Goal: Task Accomplishment & Management: Manage account settings

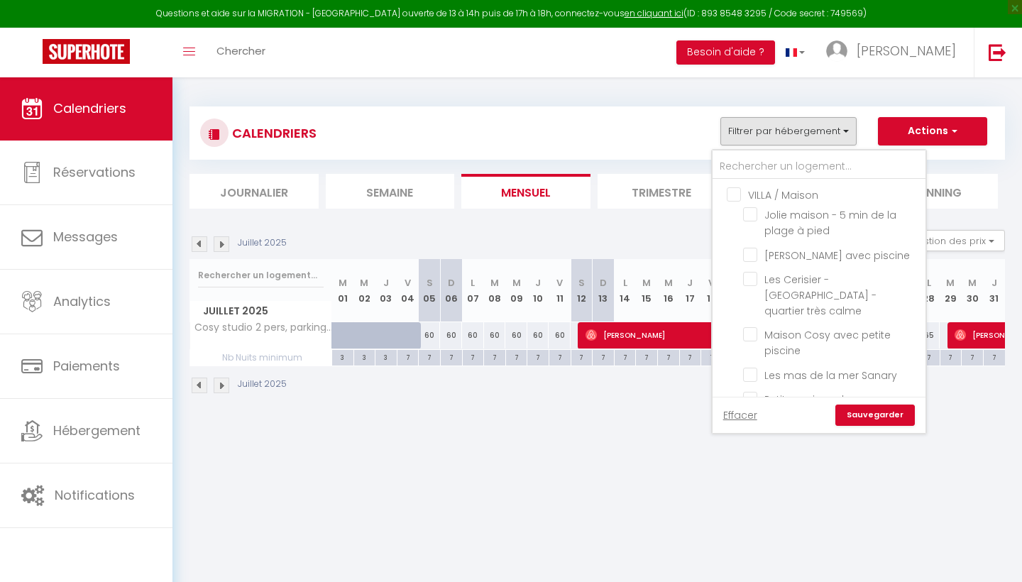
scroll to position [1, 0]
click at [669, 118] on div "CALENDRIERS Filtrer par hébergement VILLA / [GEOGRAPHIC_DATA] maison - 5 min de…" at bounding box center [597, 133] width 794 height 32
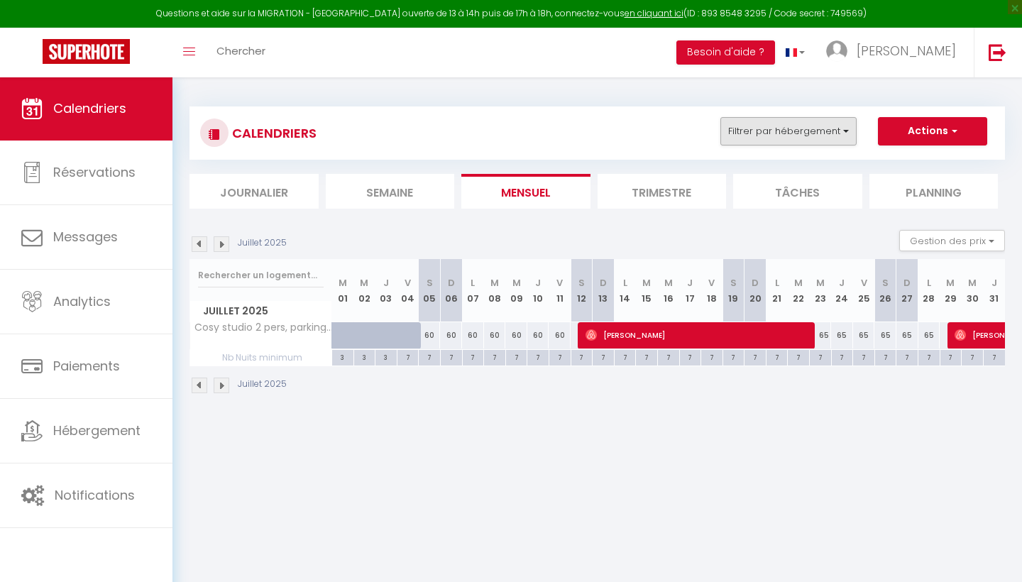
click at [797, 131] on button "Filtrer par hébergement" at bounding box center [788, 131] width 136 height 28
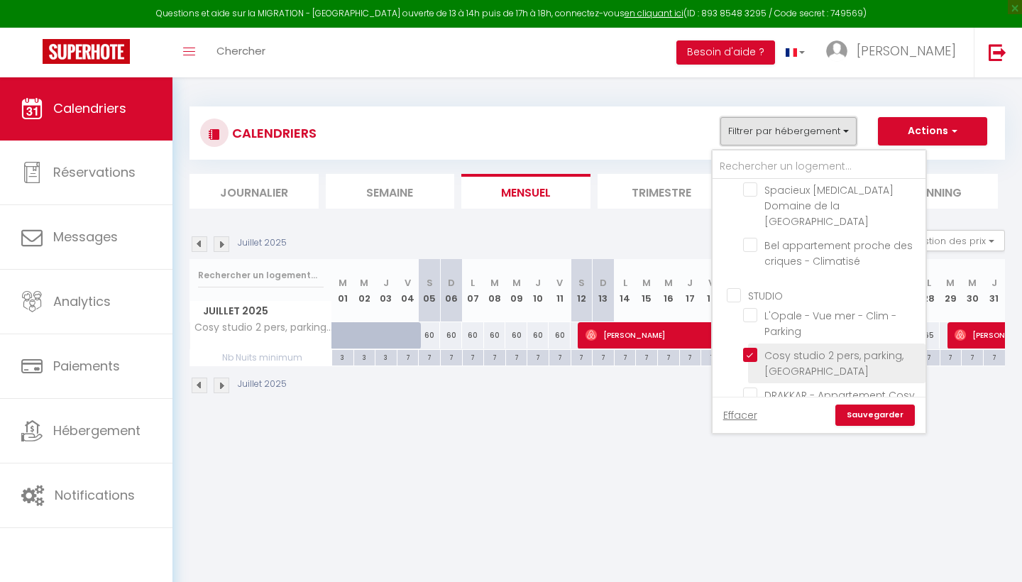
scroll to position [1179, 0]
click at [751, 343] on li "Cosy studio 2 pers, parking, [GEOGRAPHIC_DATA]" at bounding box center [836, 363] width 177 height 40
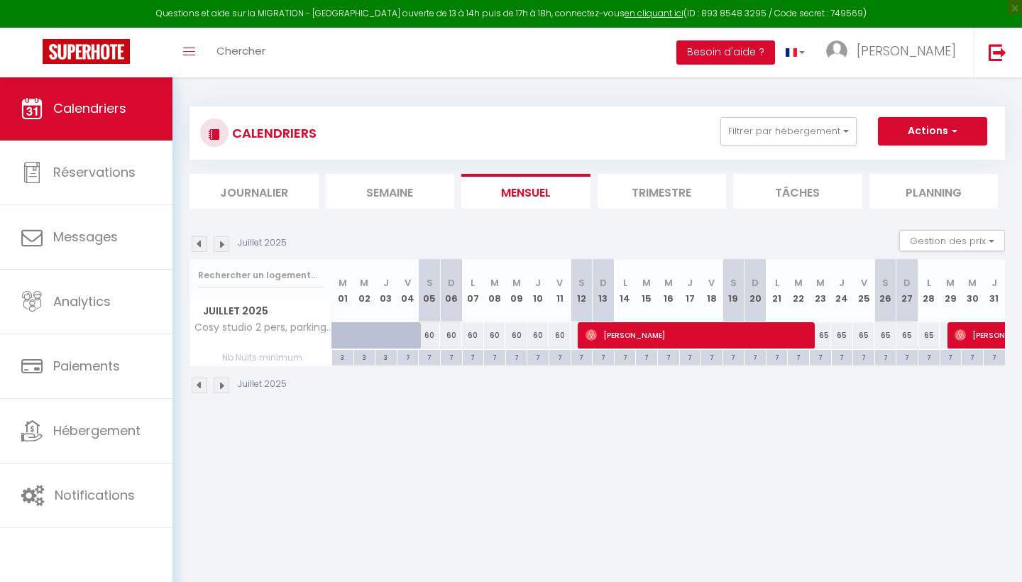
scroll to position [0, 0]
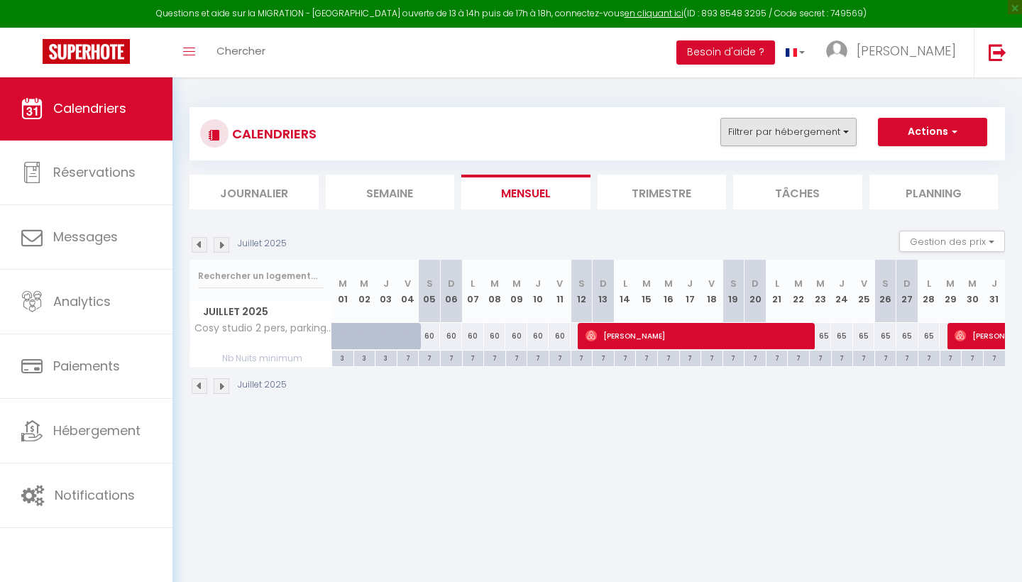
click at [814, 126] on button "Filtrer par hébergement" at bounding box center [788, 132] width 136 height 28
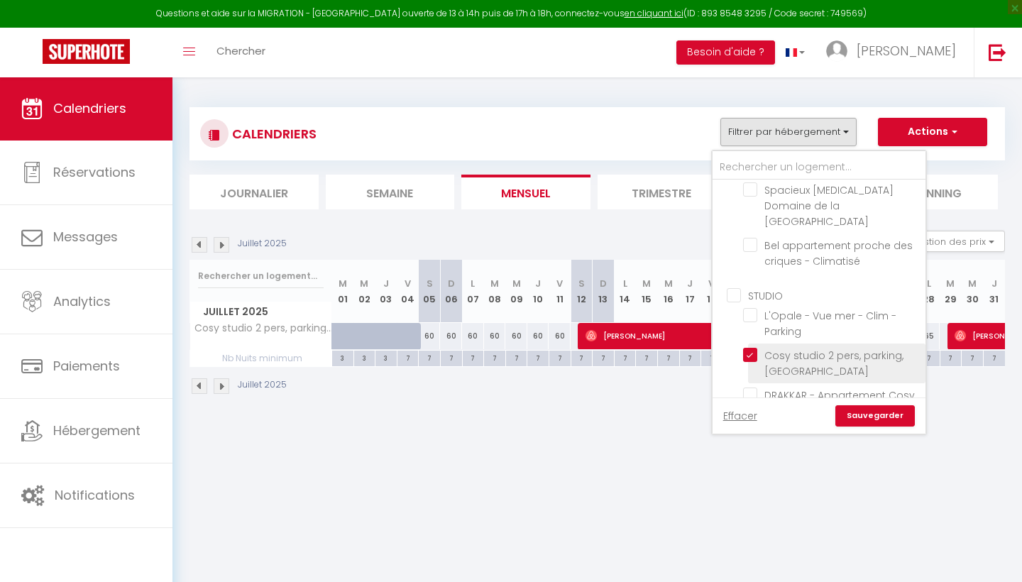
click at [749, 348] on input "Cosy studio 2 pers, parking, [GEOGRAPHIC_DATA]" at bounding box center [831, 355] width 177 height 14
checkbox input "false"
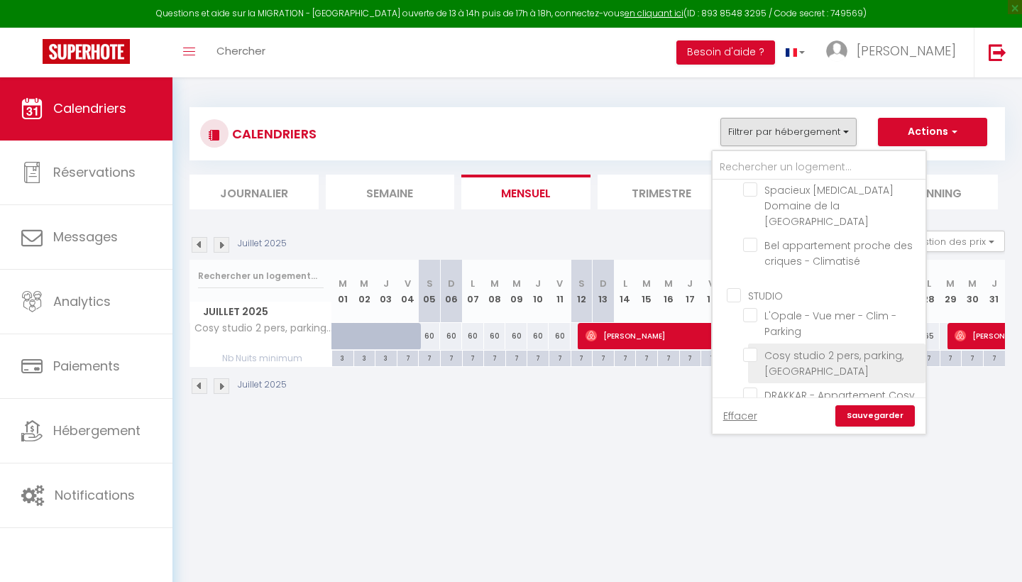
checkbox input "false"
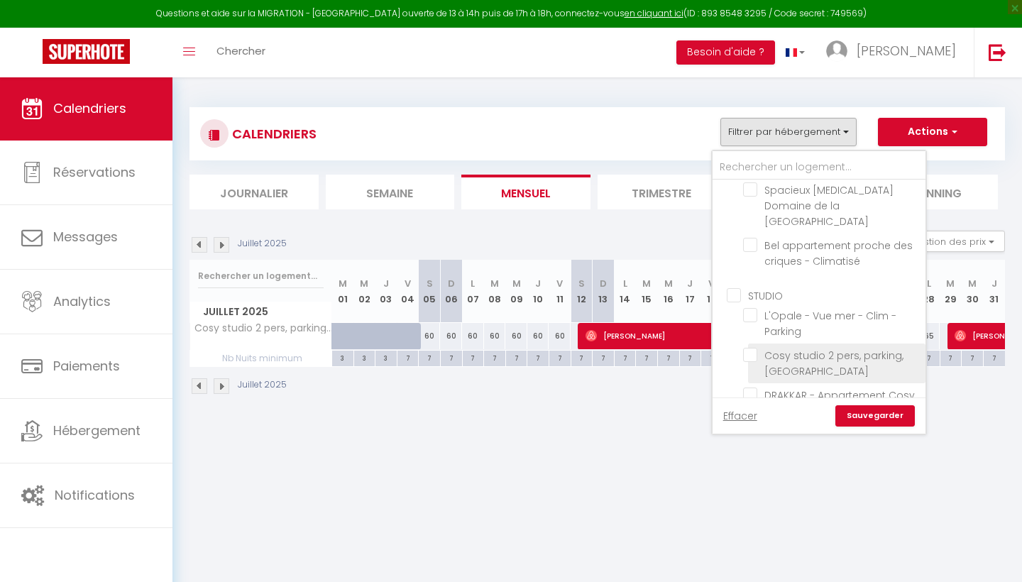
checkbox input "false"
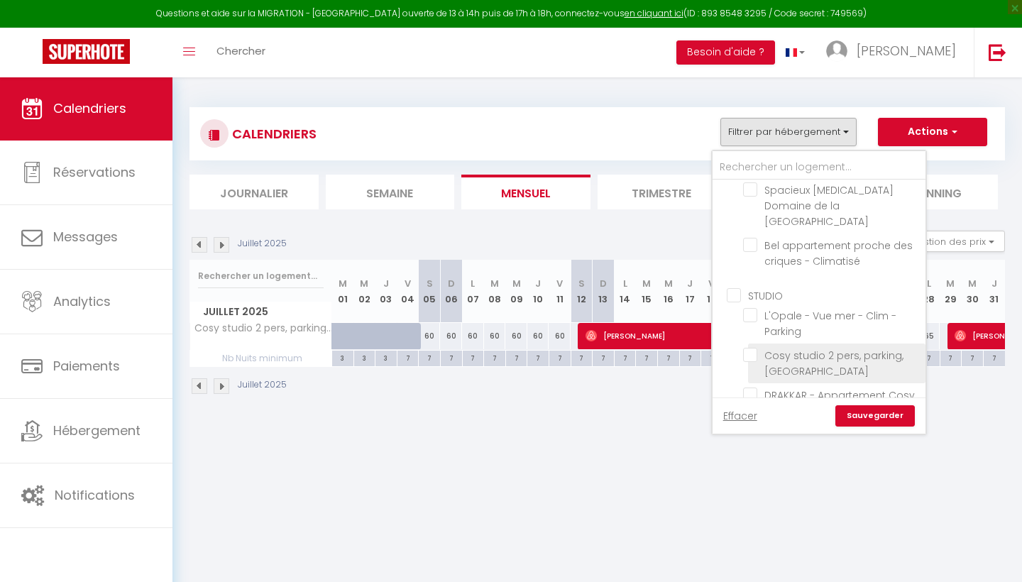
checkbox input "false"
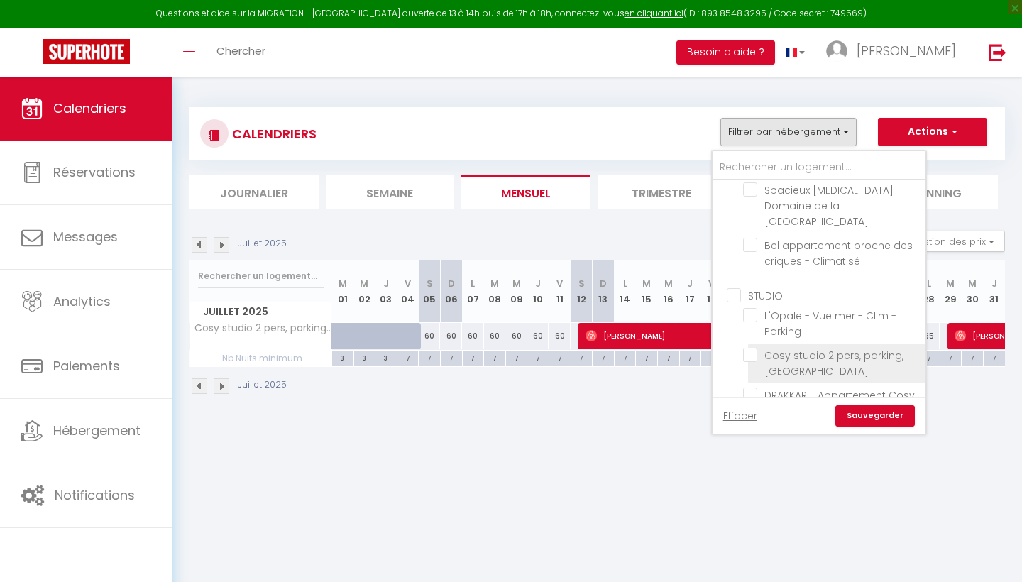
checkbox input "false"
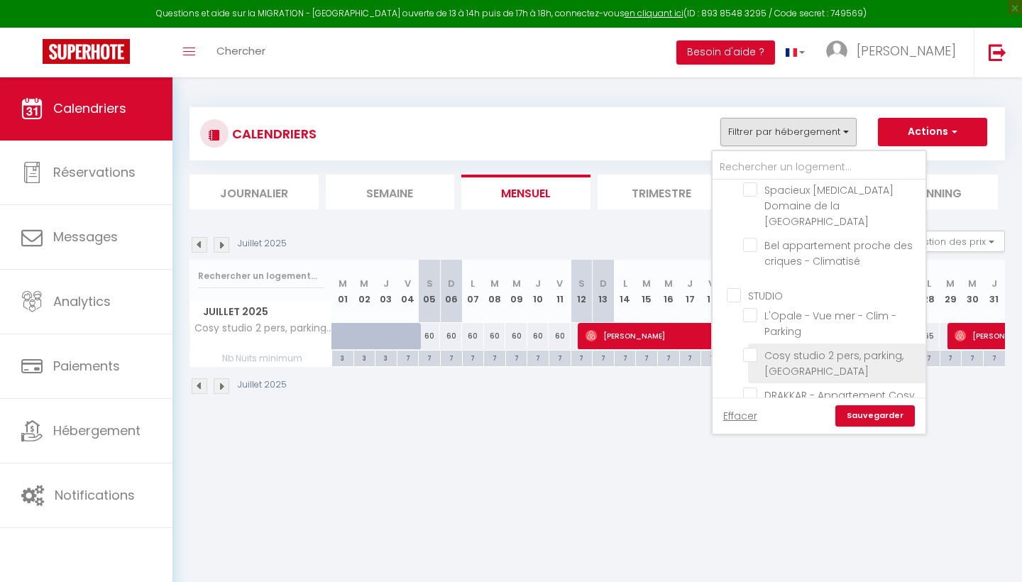
checkbox input "false"
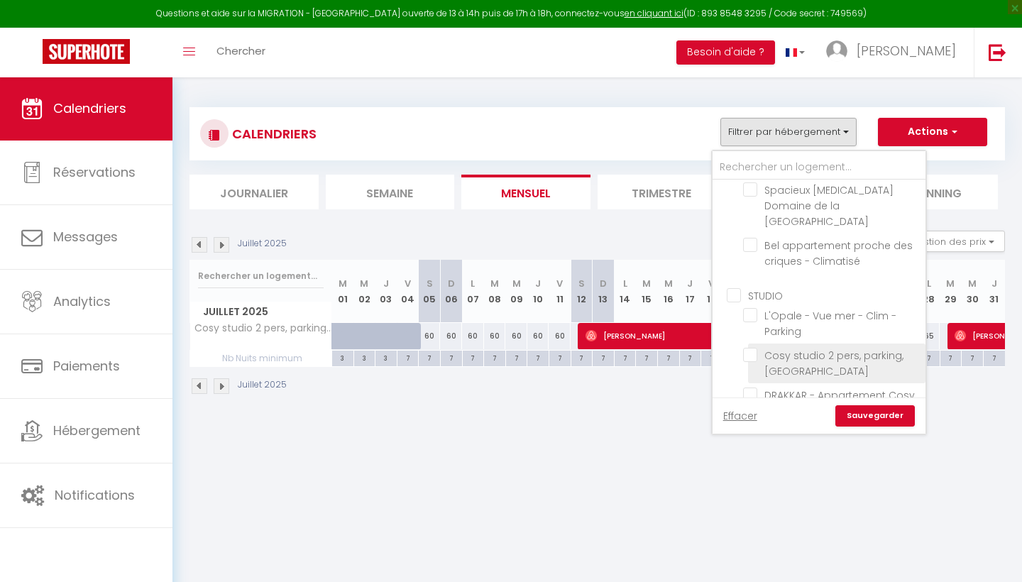
checkbox input "false"
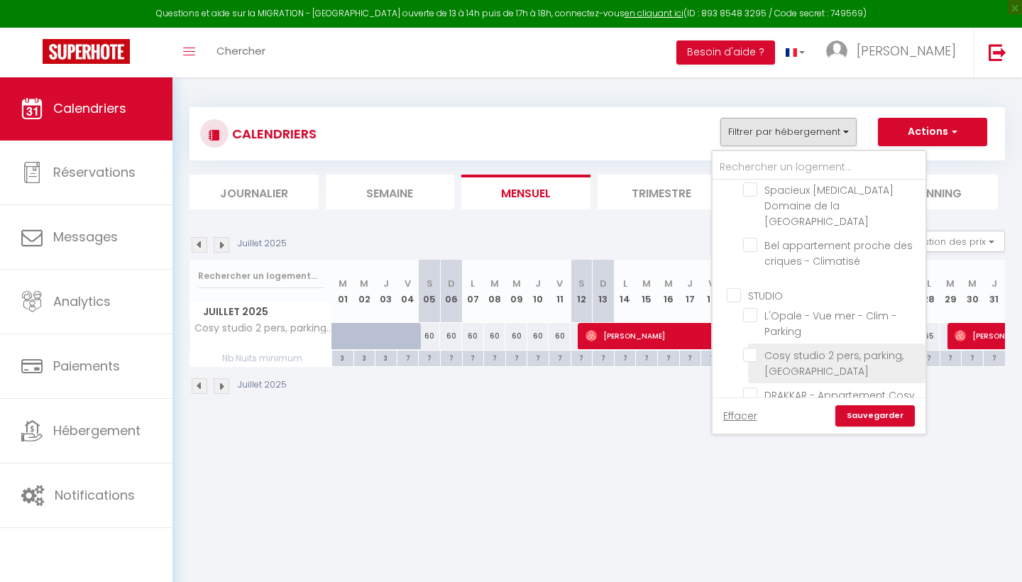
checkbox input "false"
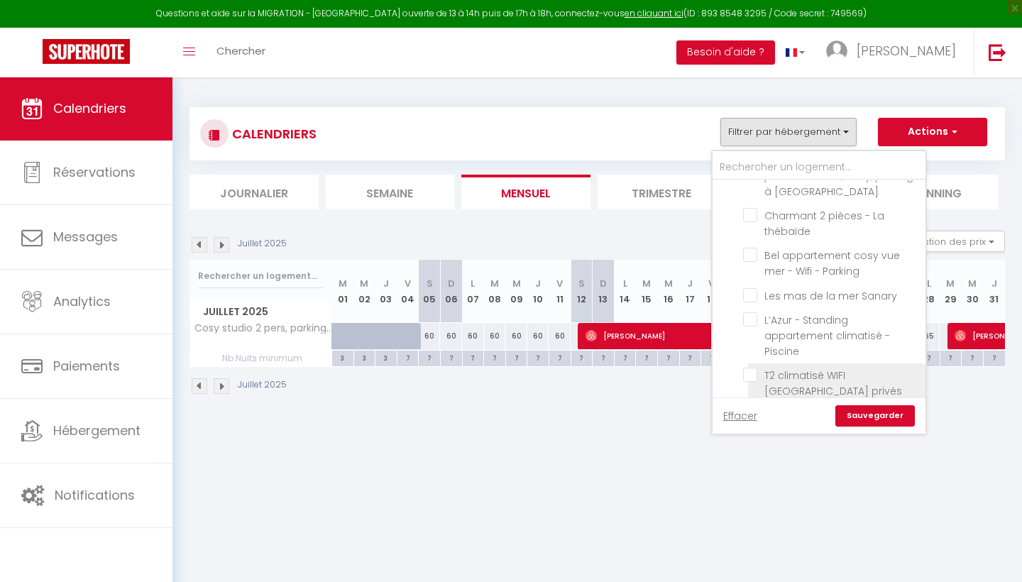
scroll to position [522, 0]
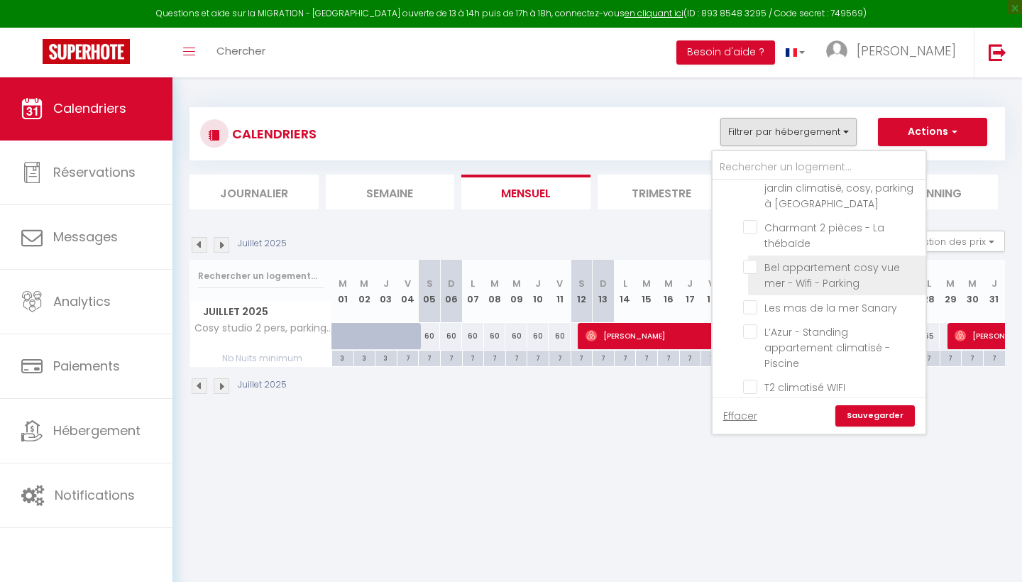
click at [750, 260] on input "Bel appartement cosy vue mer - Wifi - Parking" at bounding box center [831, 267] width 177 height 14
checkbox input "true"
checkbox input "false"
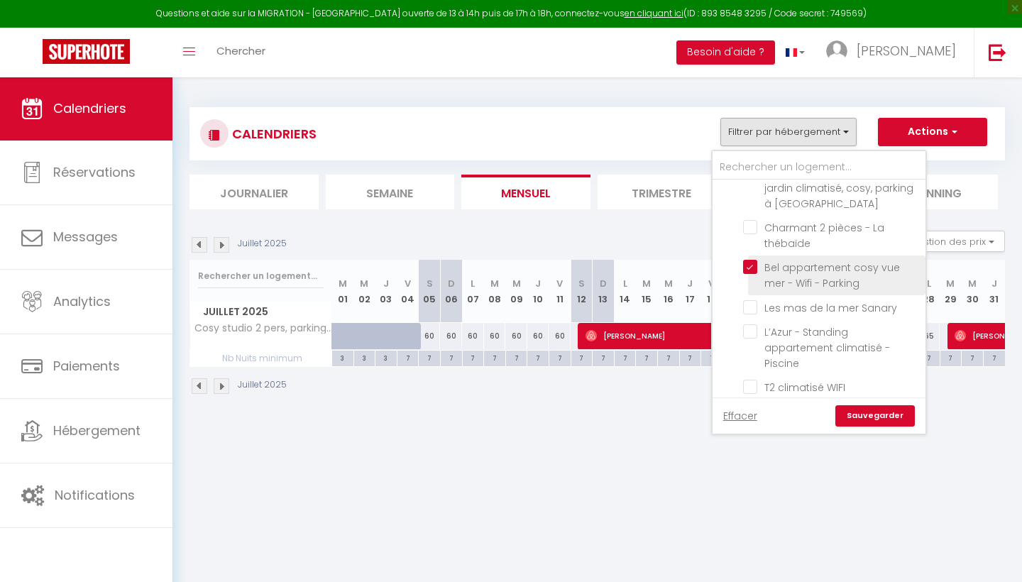
checkbox input "false"
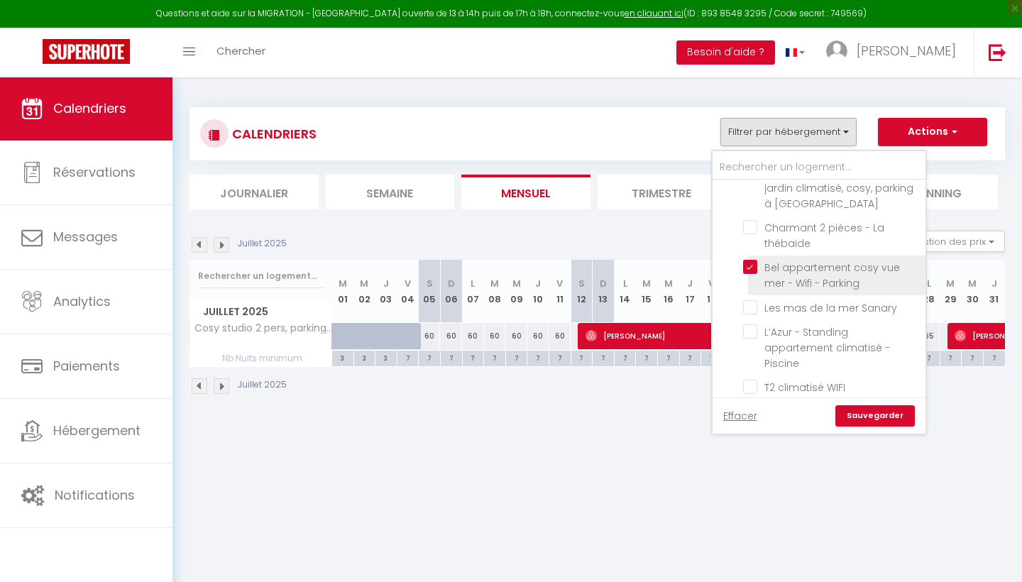
checkbox input "false"
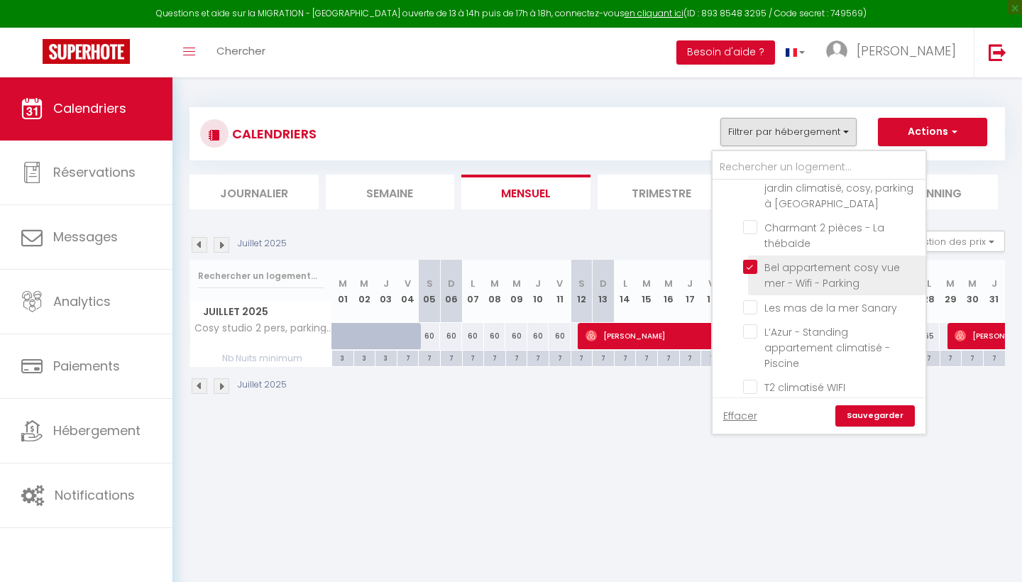
checkbox input "false"
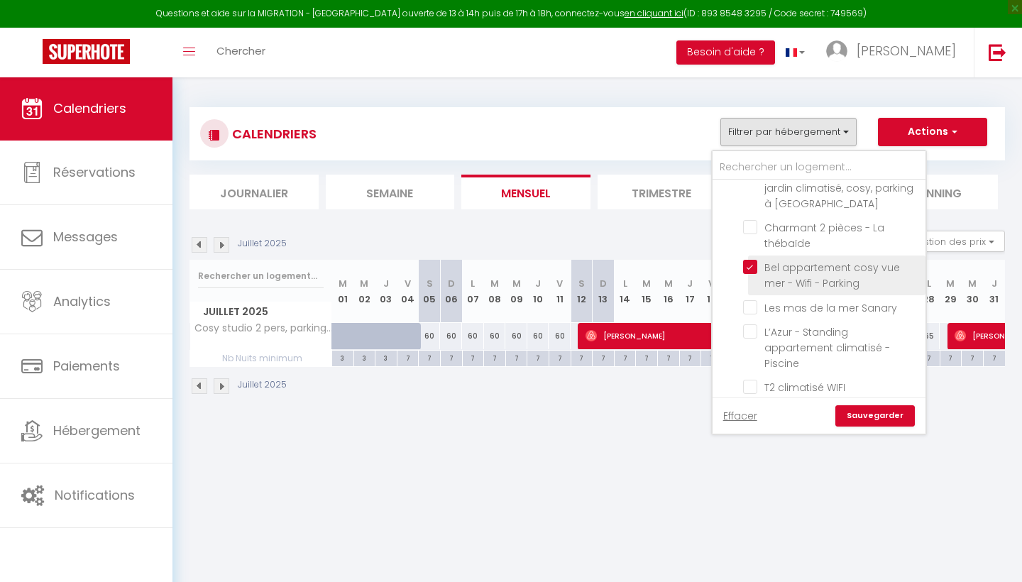
checkbox input "false"
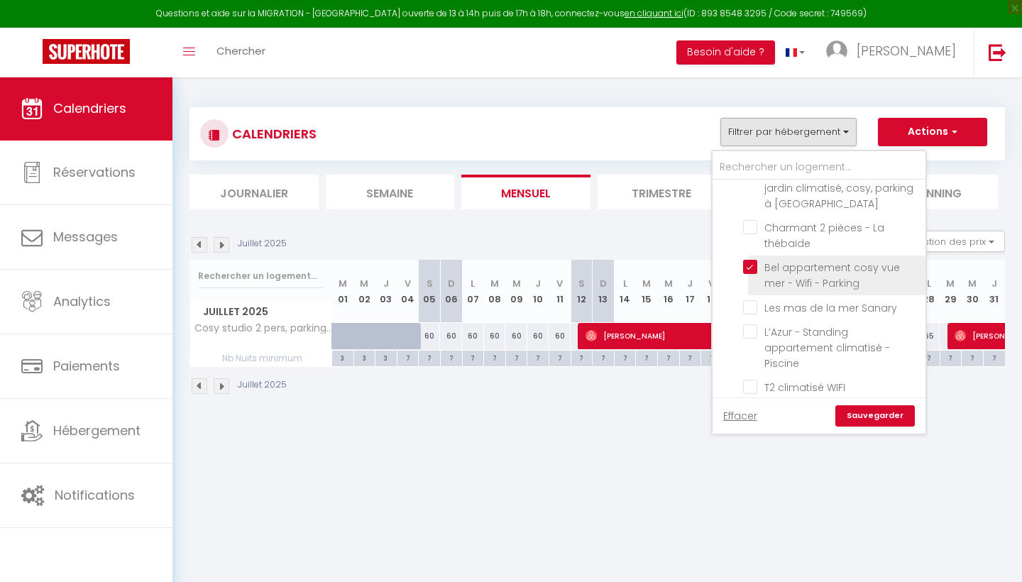
checkbox input "false"
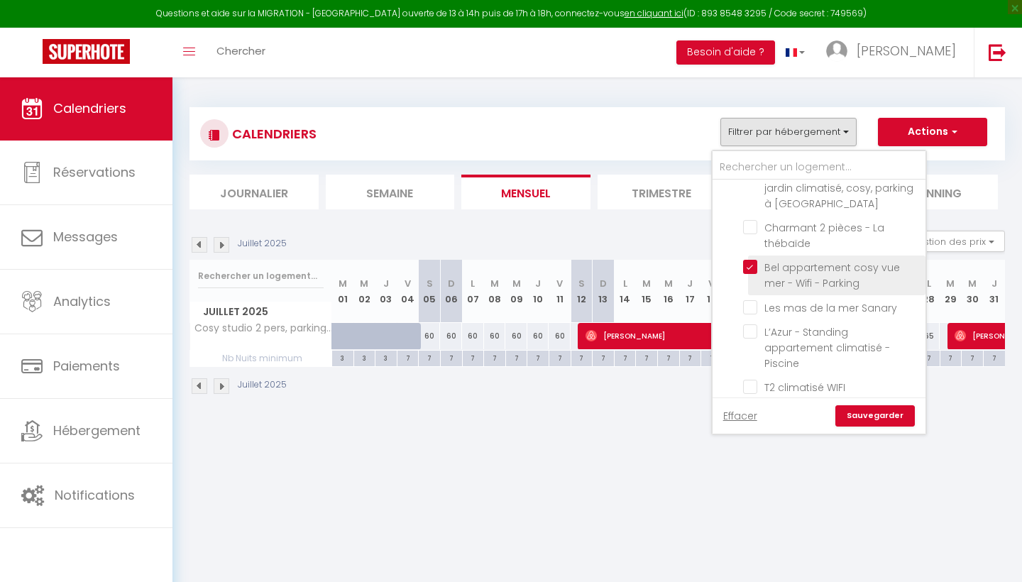
checkbox input "false"
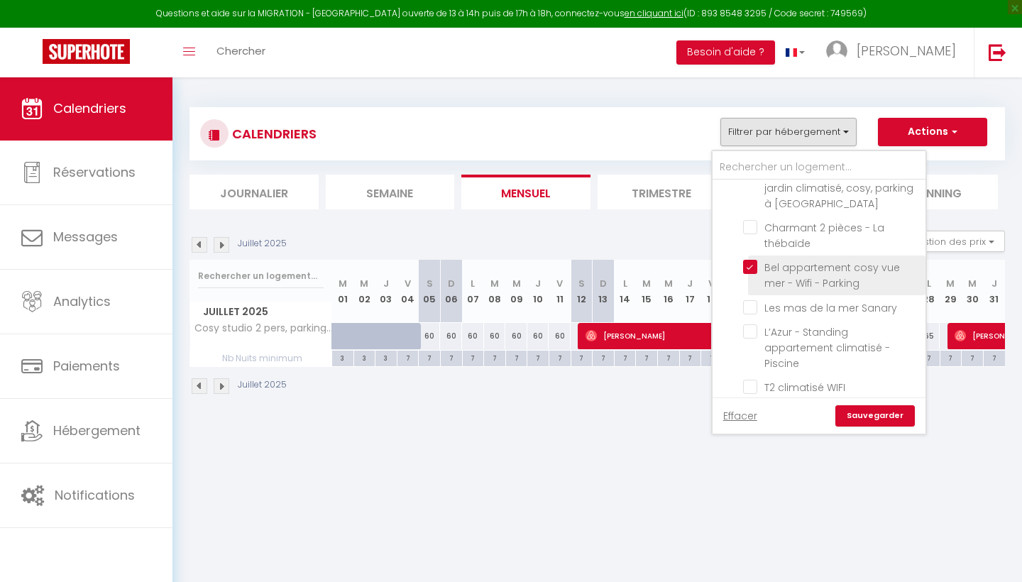
checkbox input "false"
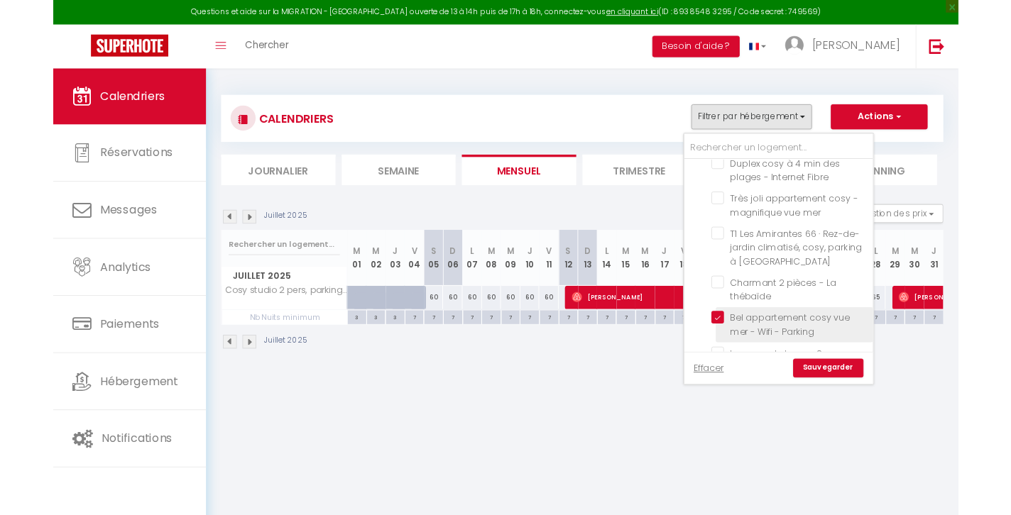
scroll to position [408, 0]
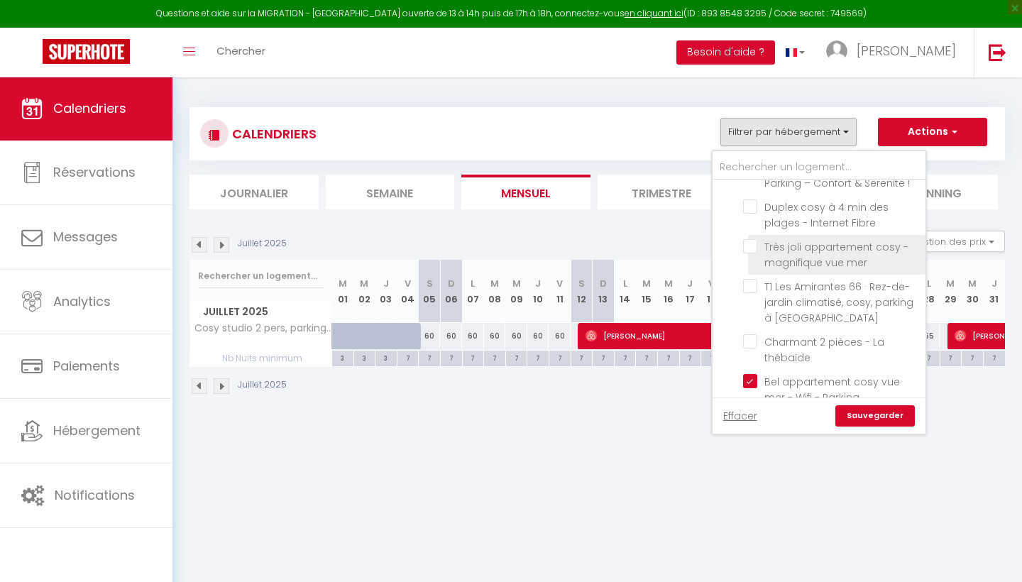
click at [754, 239] on input "Très joli appartement cosy - magnifique vue mer" at bounding box center [831, 246] width 177 height 14
checkbox input "true"
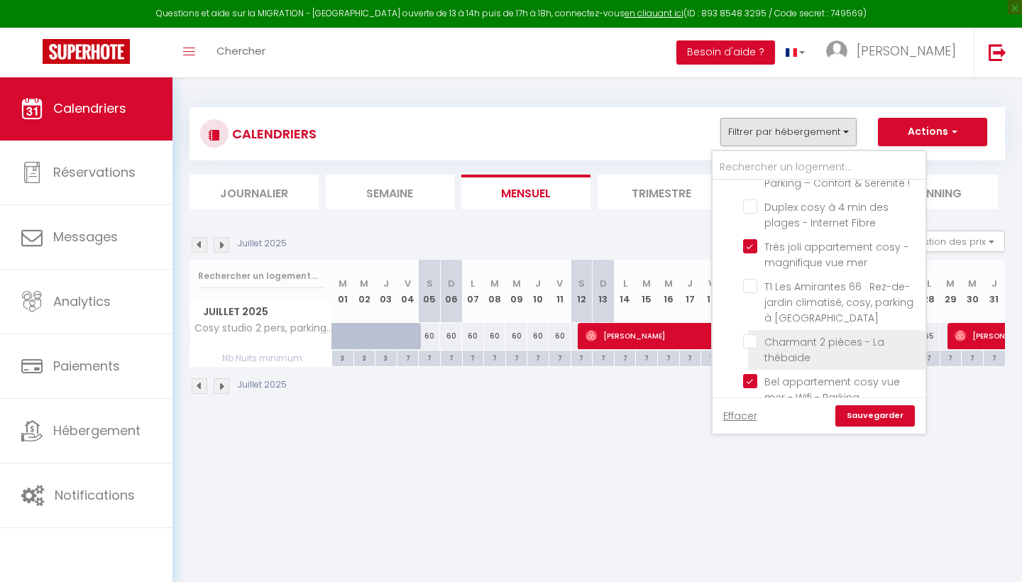
checkbox input "false"
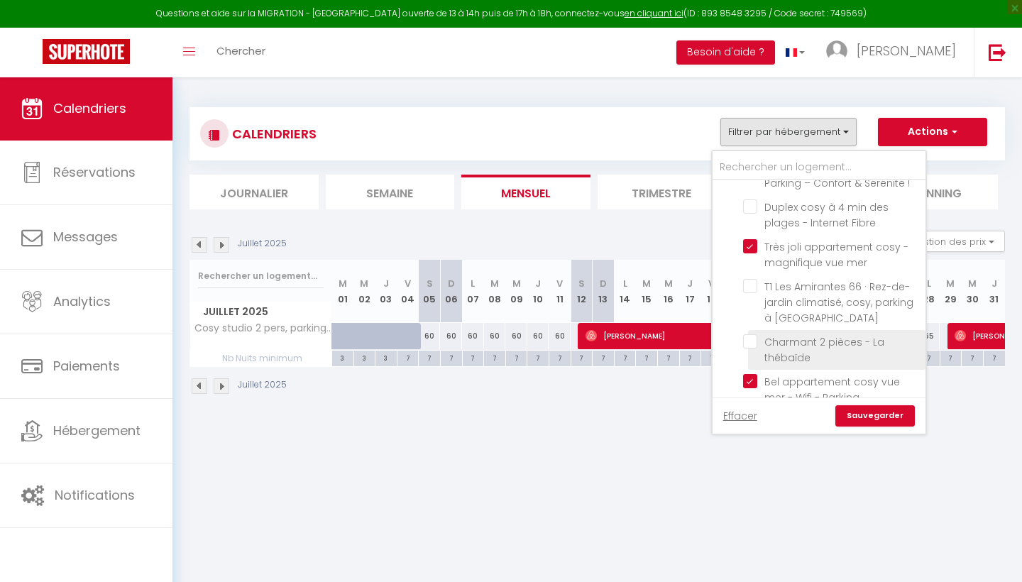
checkbox input "false"
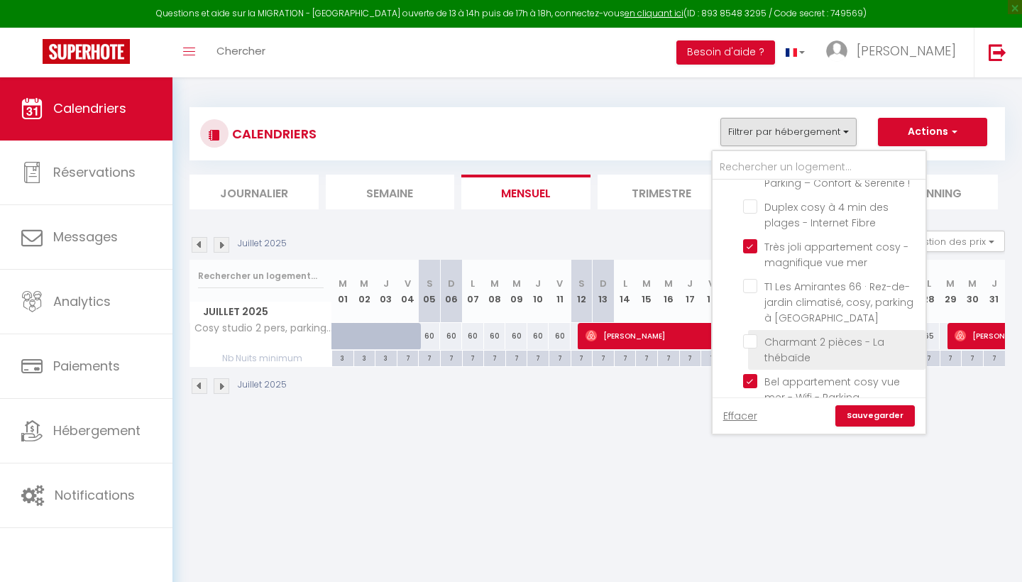
checkbox input "false"
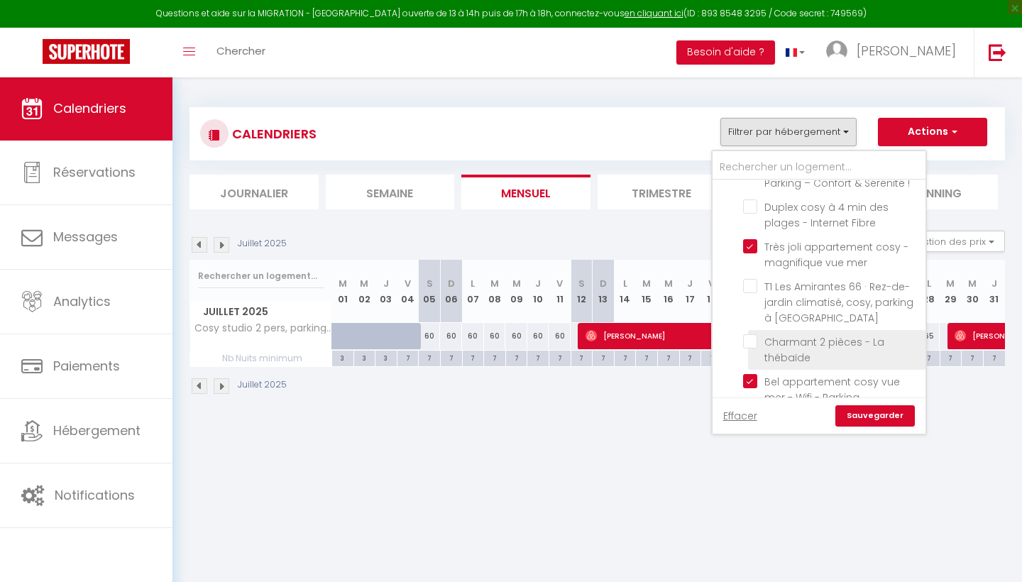
checkbox input "false"
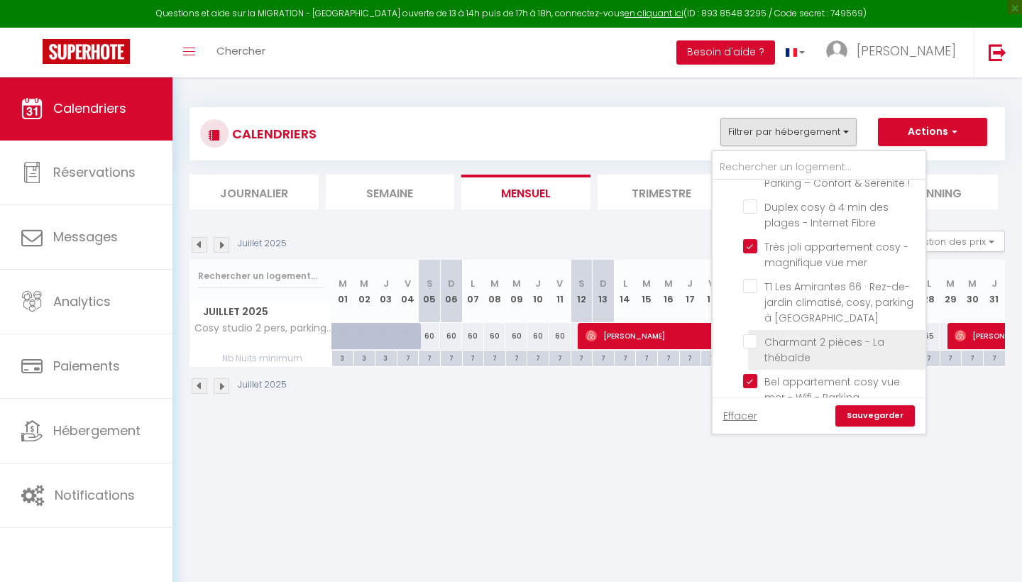
checkbox input "false"
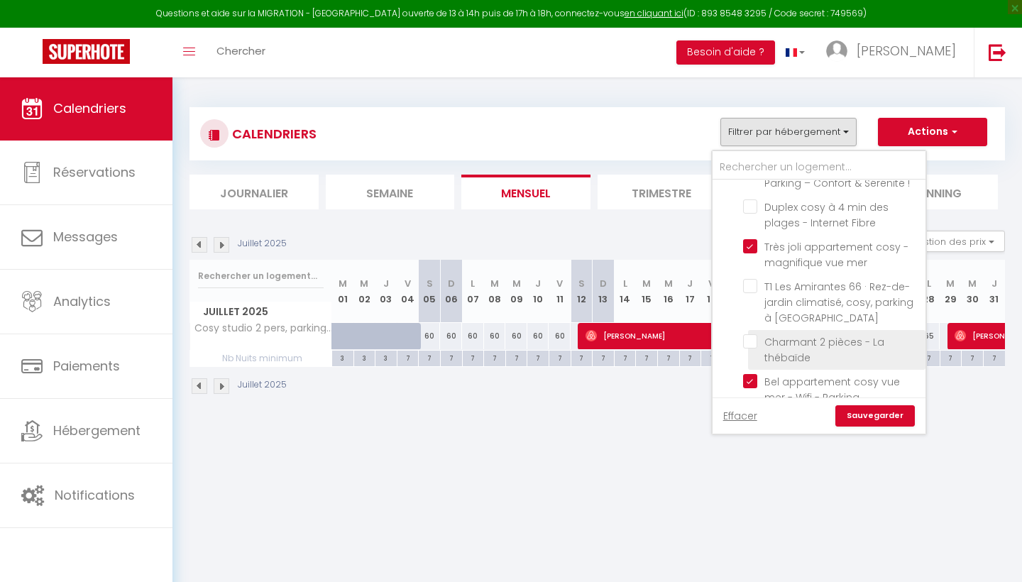
checkbox input "false"
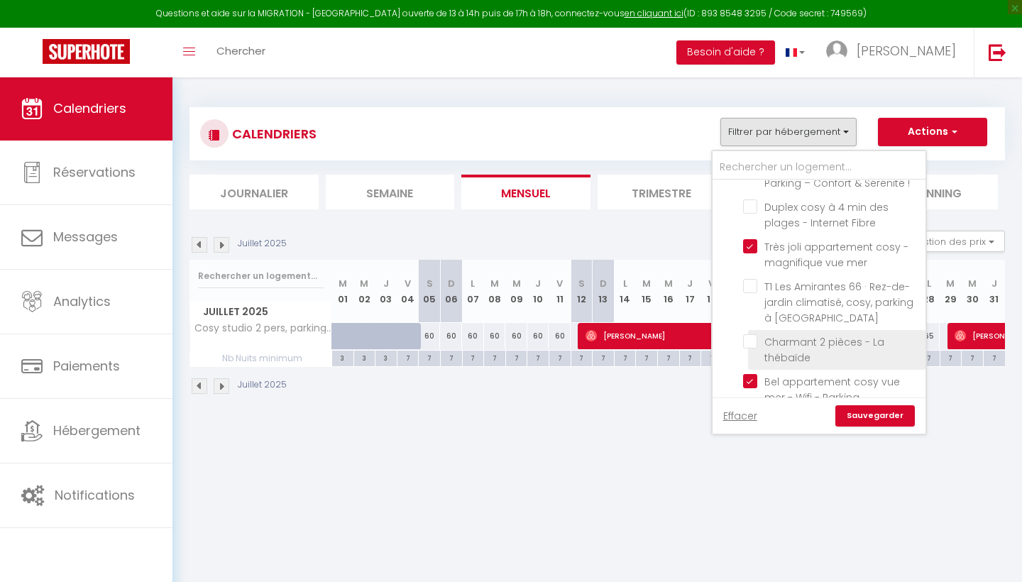
checkbox input "false"
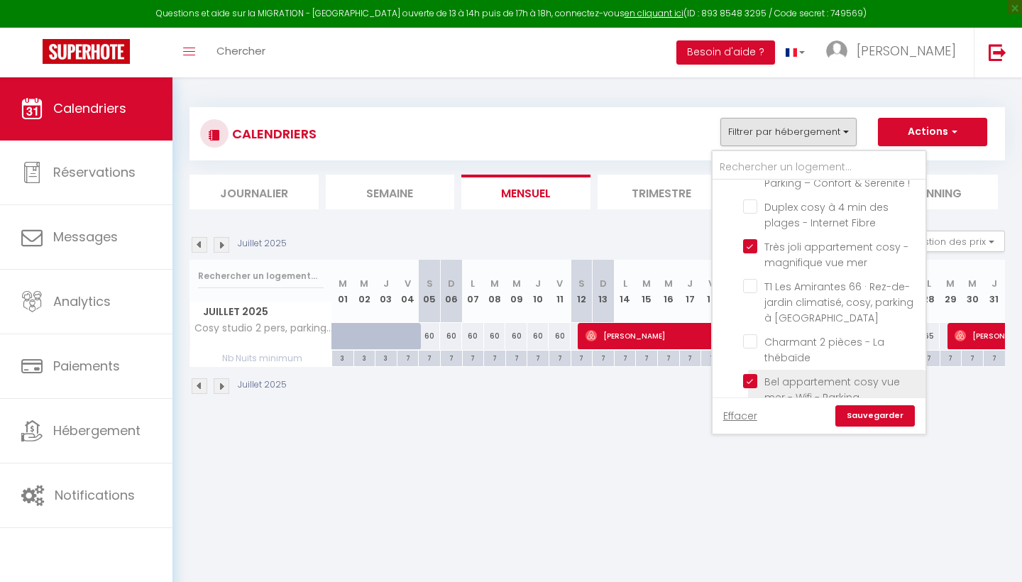
click at [753, 374] on input "Bel appartement cosy vue mer - Wifi - Parking" at bounding box center [831, 381] width 177 height 14
checkbox input "false"
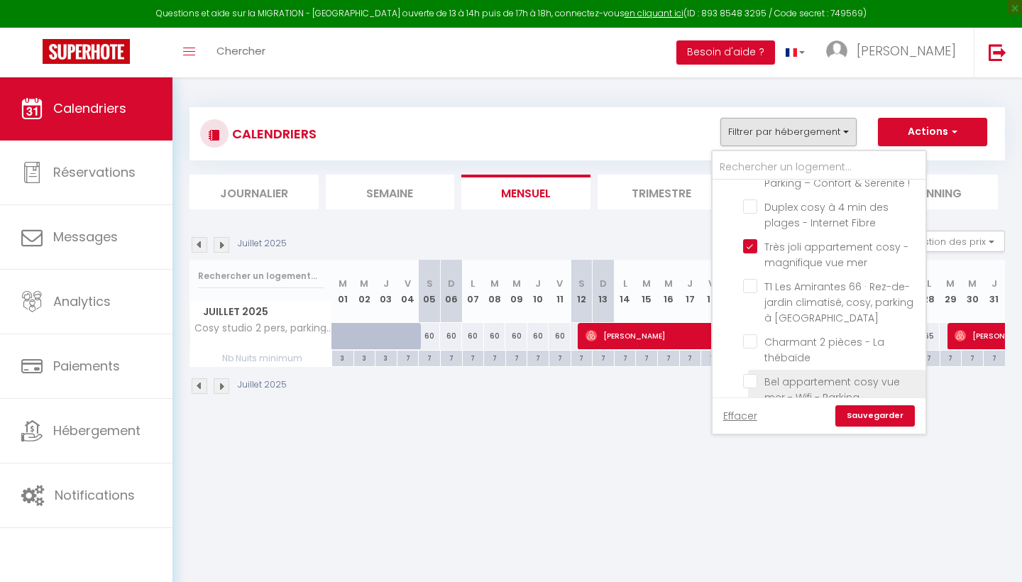
checkbox input "false"
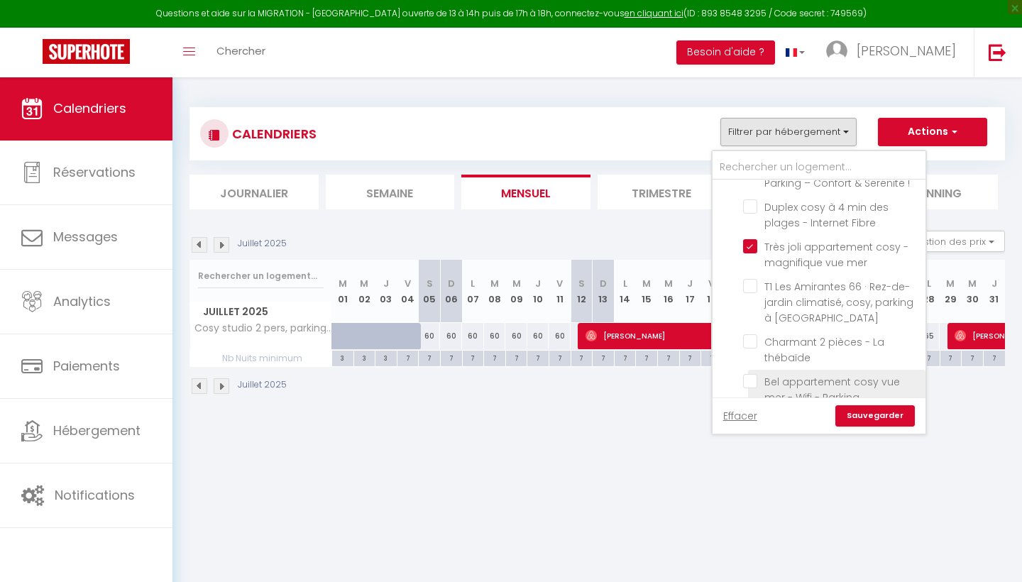
checkbox input "false"
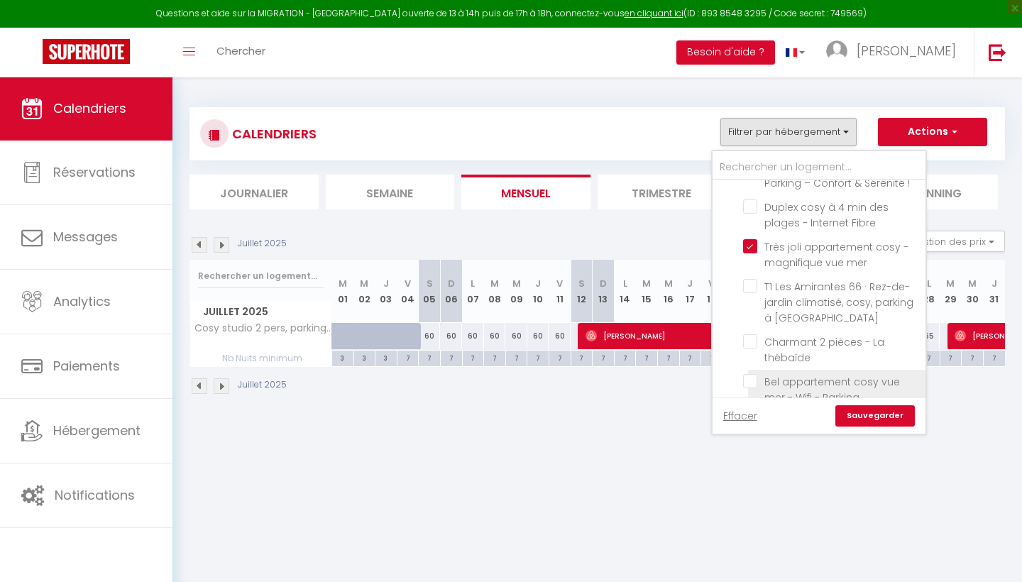
checkbox input "false"
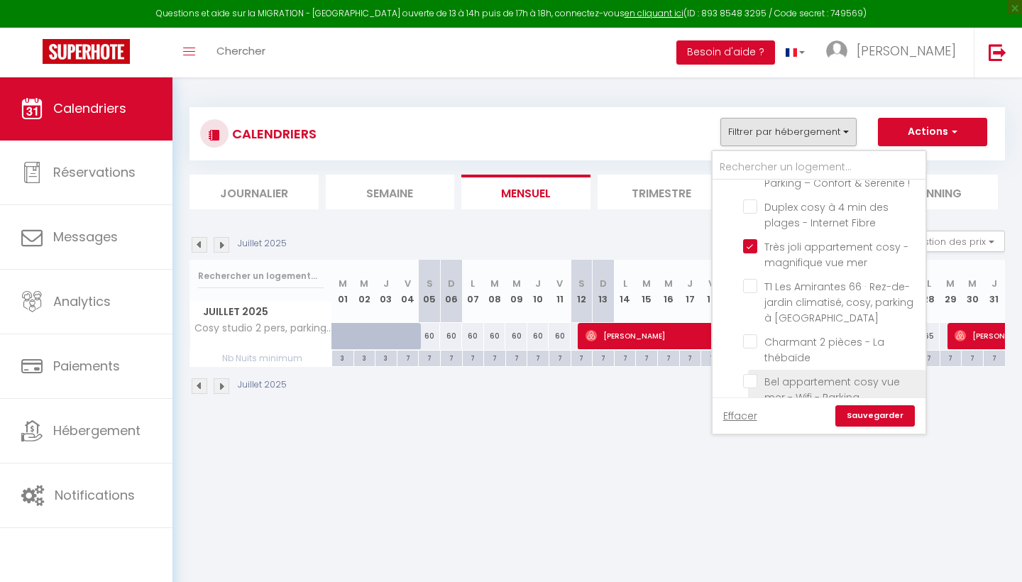
checkbox input "false"
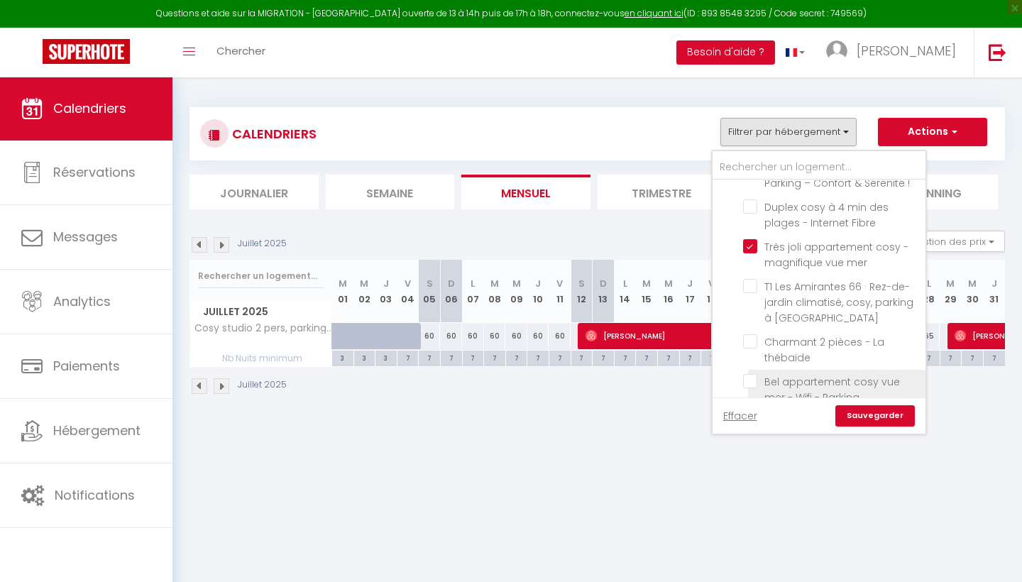
checkbox input "false"
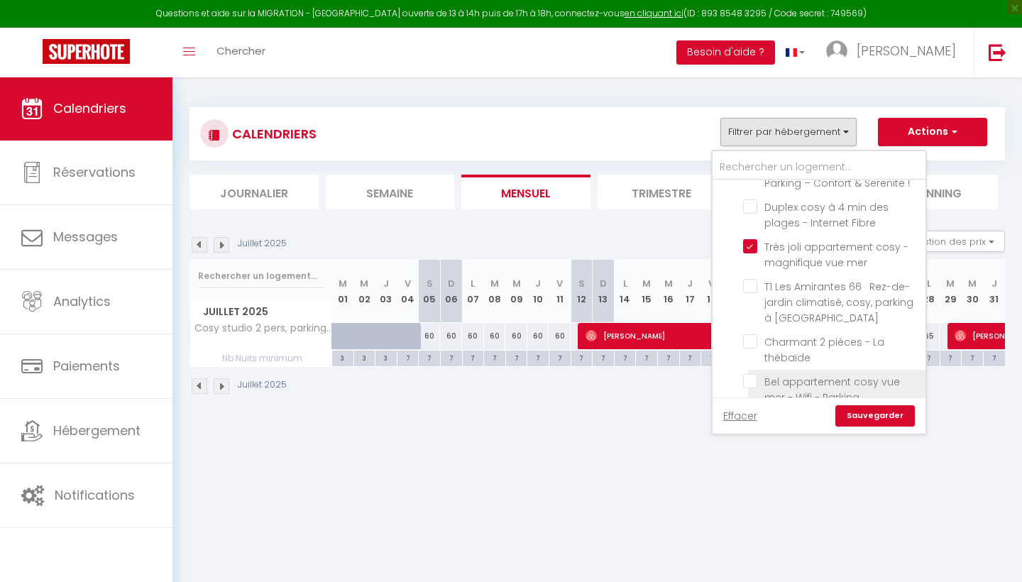
checkbox input "false"
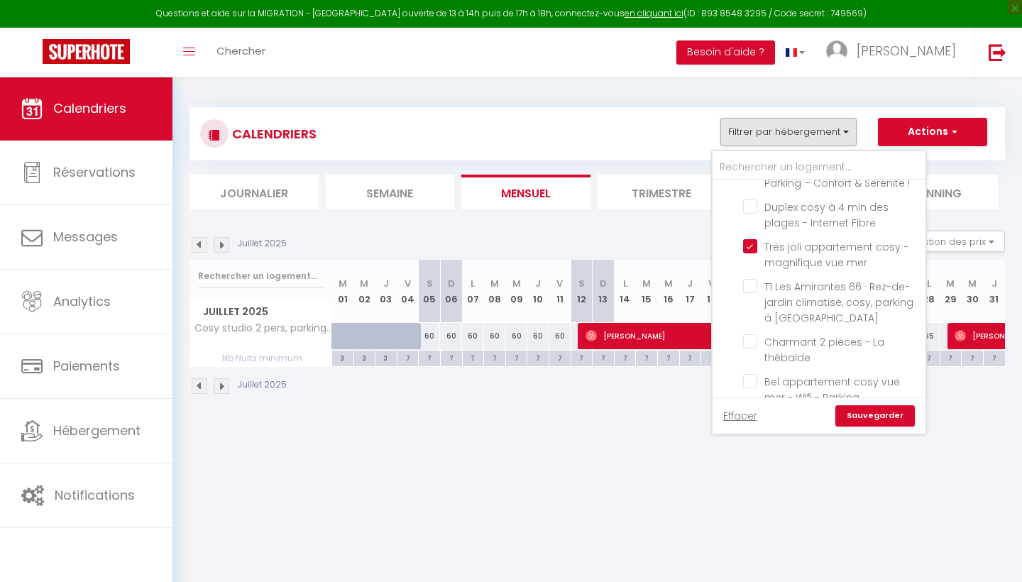
click at [864, 416] on link "Sauvegarder" at bounding box center [874, 415] width 79 height 21
